Goal: Task Accomplishment & Management: Use online tool/utility

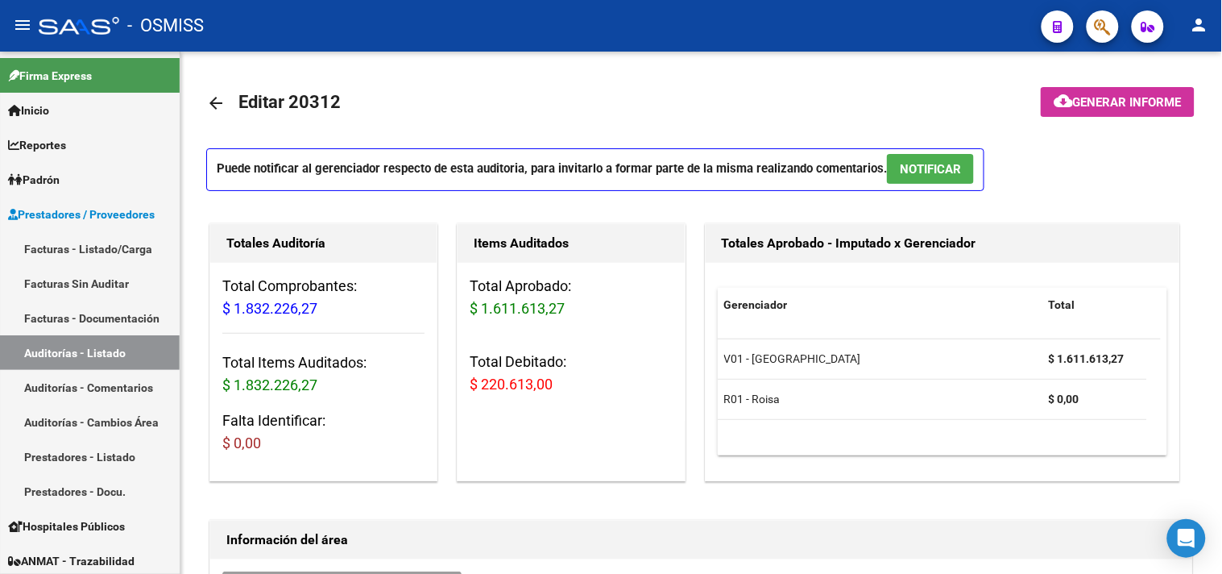
scroll to position [51, 0]
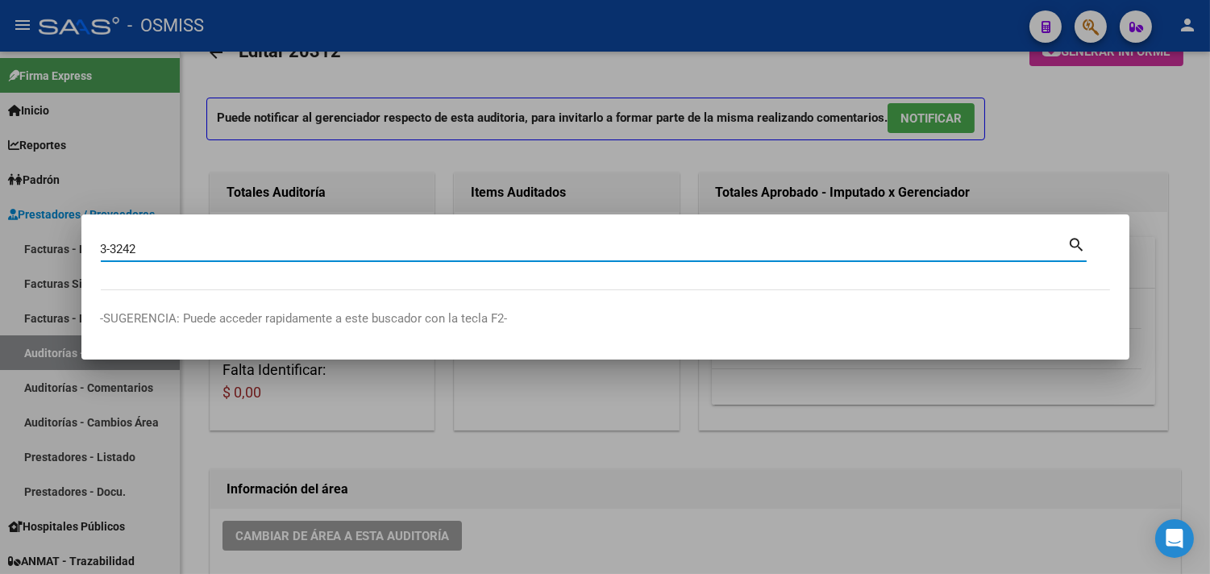
type input "3-3242"
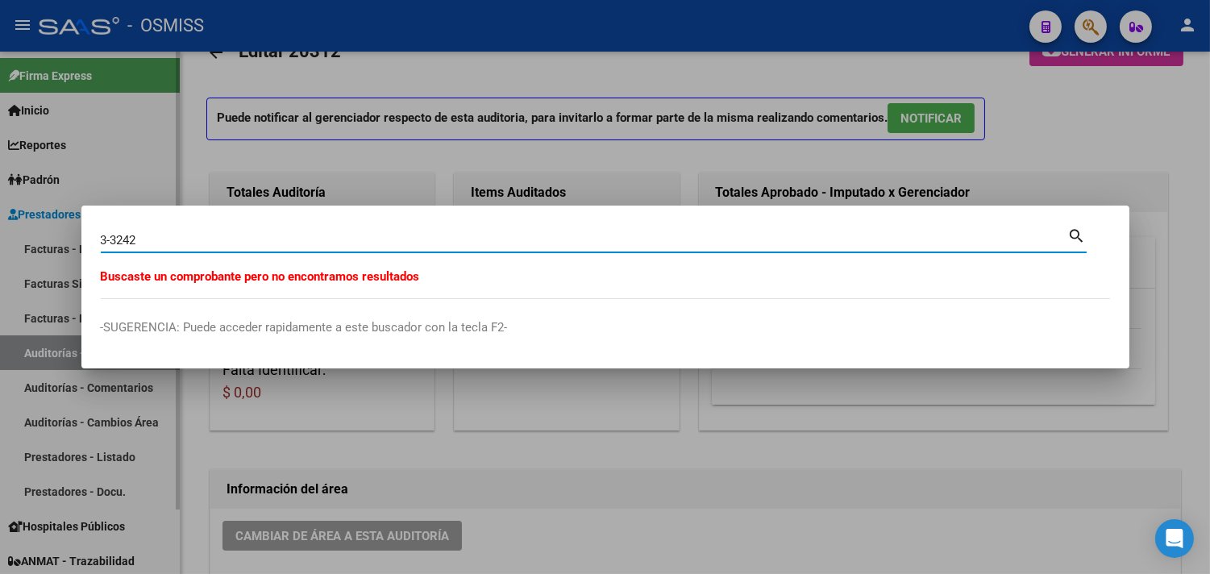
click at [174, 129] on div at bounding box center [605, 287] width 1210 height 574
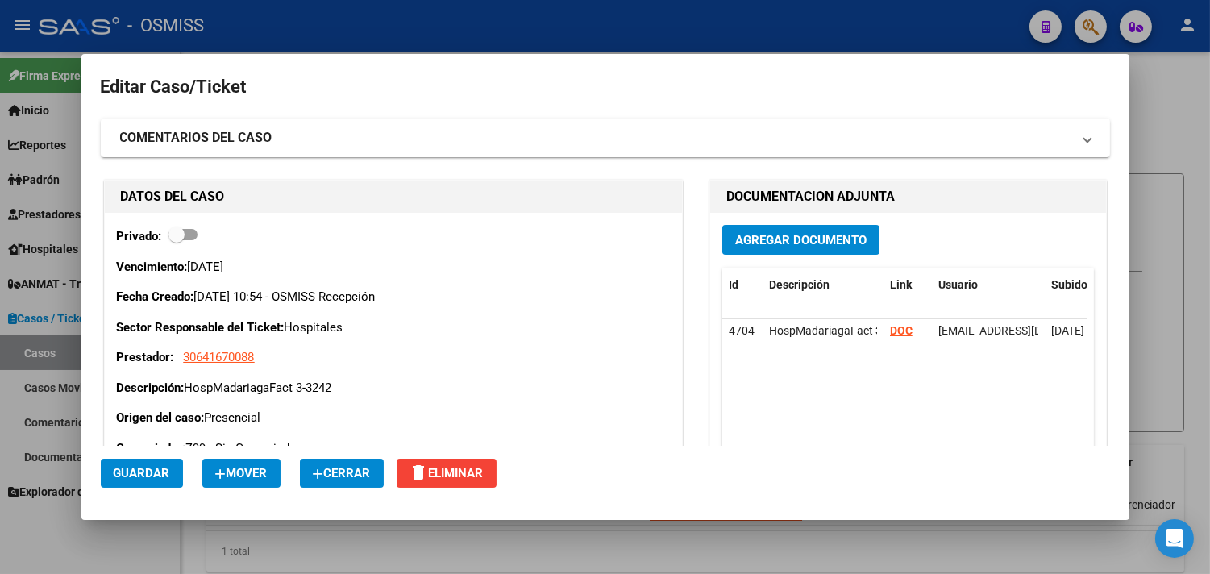
click at [352, 473] on span "Cerrar" at bounding box center [342, 473] width 58 height 15
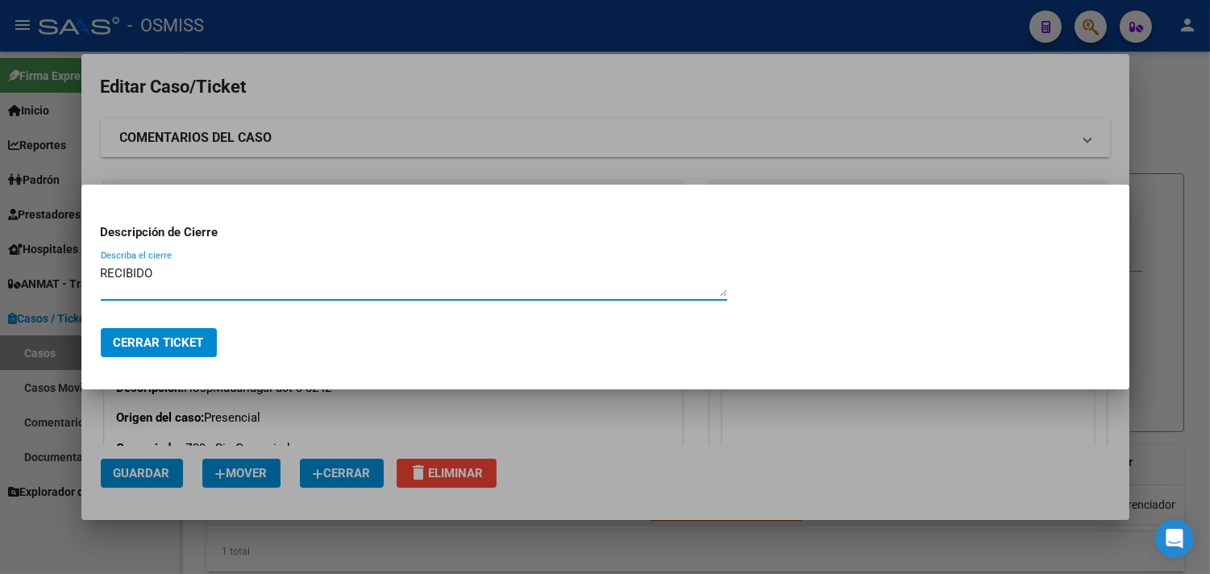
type textarea "RECIBIDO"
click at [127, 340] on span "Cerrar Ticket" at bounding box center [159, 342] width 90 height 15
